Goal: Task Accomplishment & Management: Complete application form

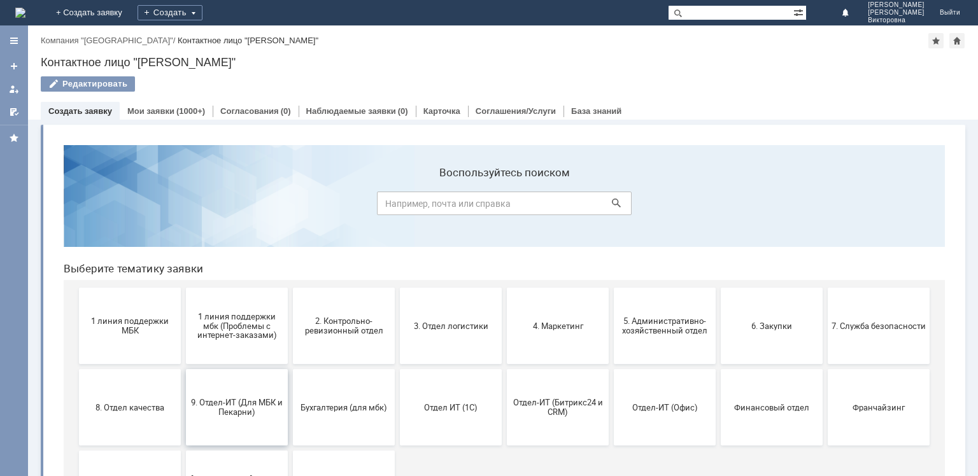
click at [249, 407] on span "9. Отдел-ИТ (Для МБК и Пекарни)" at bounding box center [237, 407] width 94 height 19
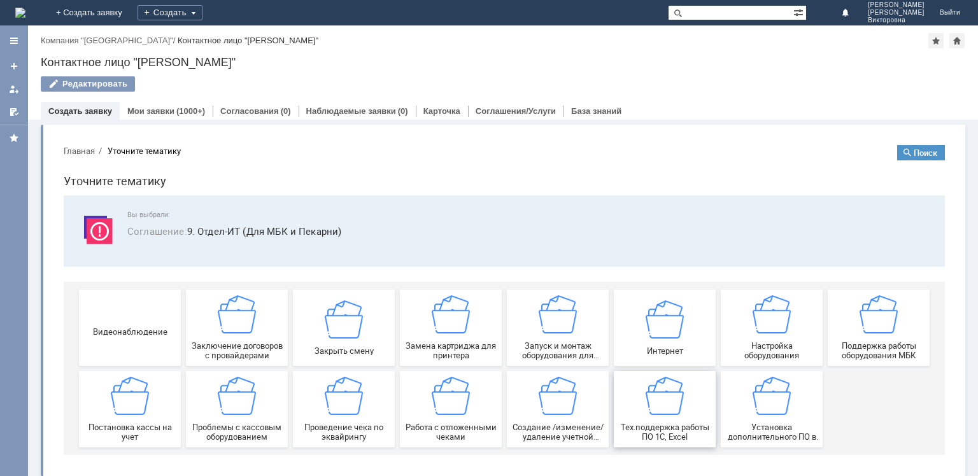
click at [664, 405] on img at bounding box center [664, 396] width 38 height 38
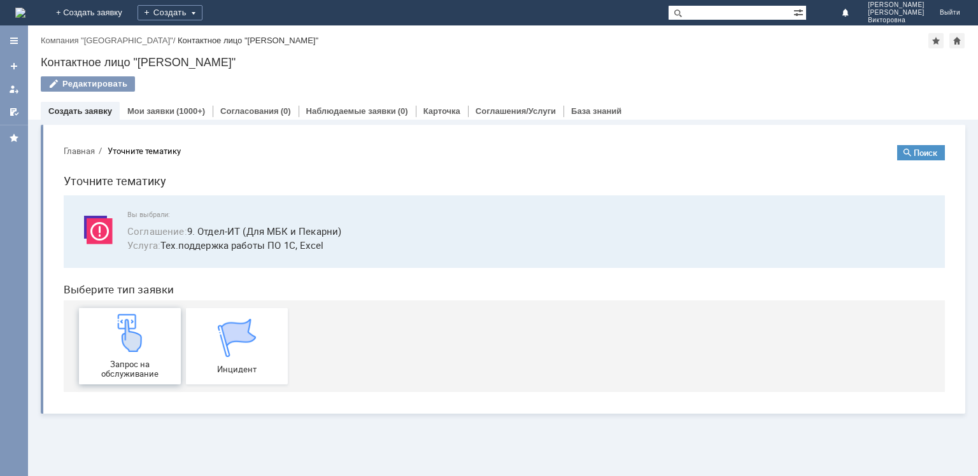
click at [146, 354] on div "Запрос на обслуживание" at bounding box center [130, 346] width 94 height 65
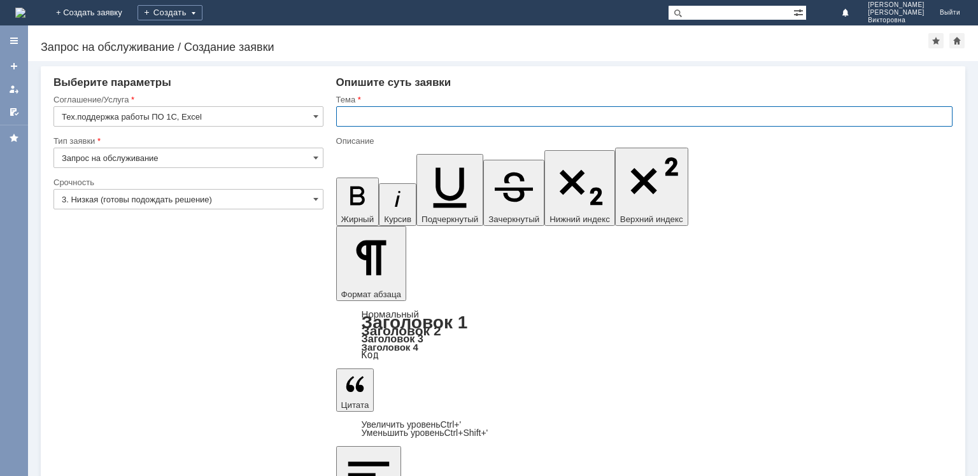
click at [379, 117] on input "text" at bounding box center [644, 116] width 616 height 20
type input "Личный ШК"
click at [223, 204] on input "3. Низкая (готовы подождать решение)" at bounding box center [188, 199] width 270 height 20
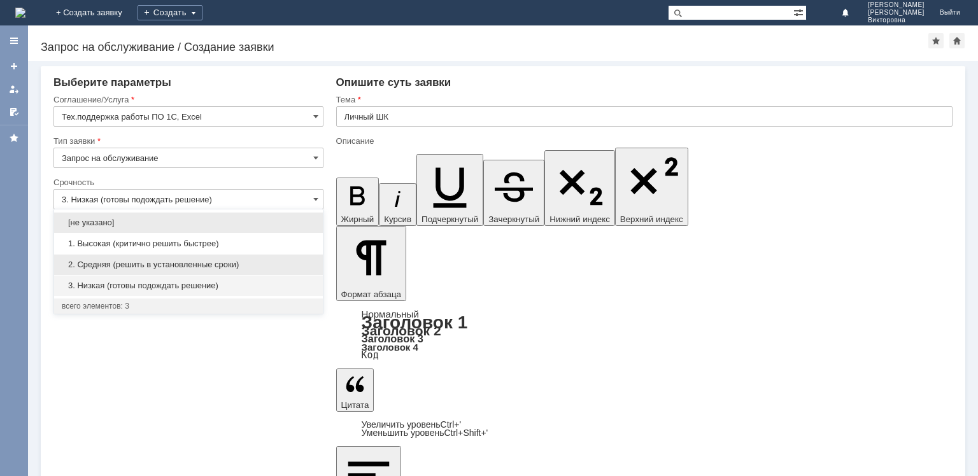
click at [220, 262] on span "2. Средняя (решить в установленные сроки)" at bounding box center [188, 265] width 253 height 10
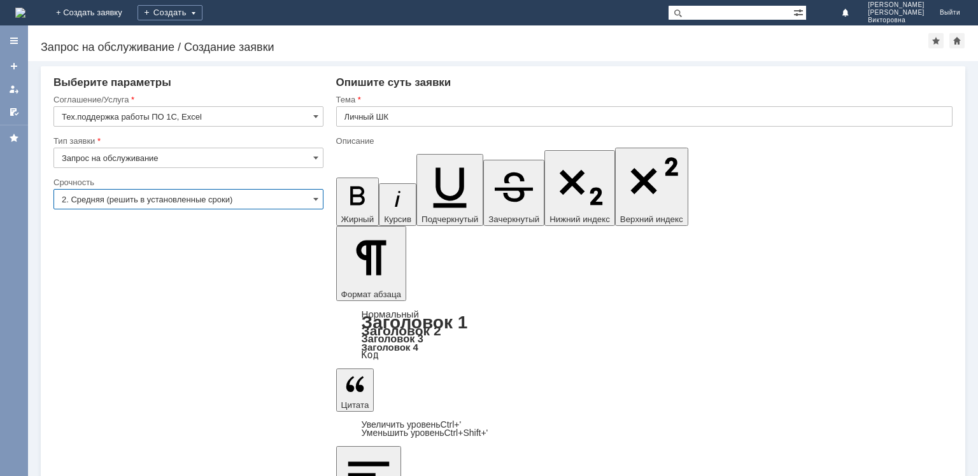
type input "2. Средняя (решить в установленные сроки)"
